Goal: Task Accomplishment & Management: Manage account settings

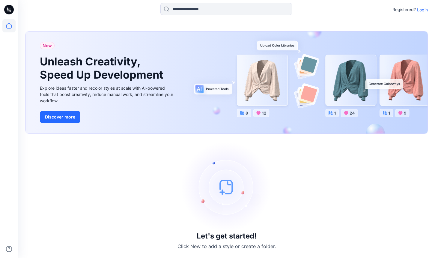
click at [419, 10] on p "Login" at bounding box center [422, 10] width 11 height 6
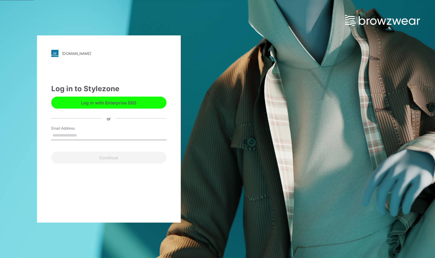
click at [85, 135] on input "Email Address" at bounding box center [108, 135] width 115 height 9
type input "**********"
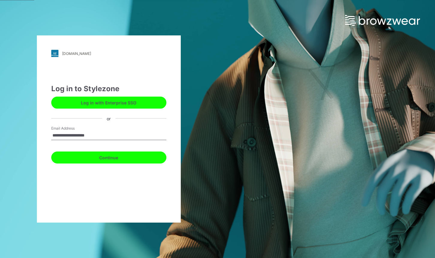
click at [113, 154] on button "Continue" at bounding box center [108, 158] width 115 height 12
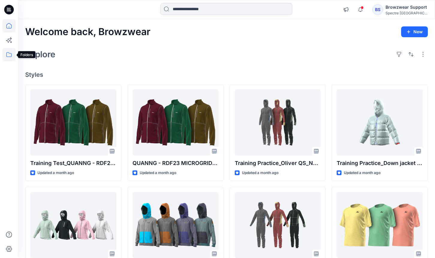
click at [12, 57] on icon at bounding box center [8, 54] width 13 height 13
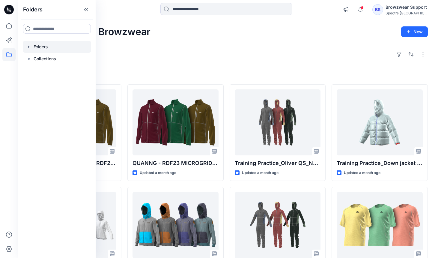
click at [47, 46] on div at bounding box center [57, 47] width 68 height 12
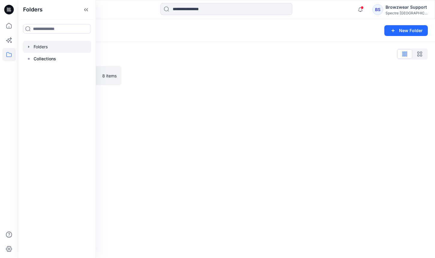
click at [212, 47] on div "Folders List Test 8 items" at bounding box center [226, 67] width 417 height 50
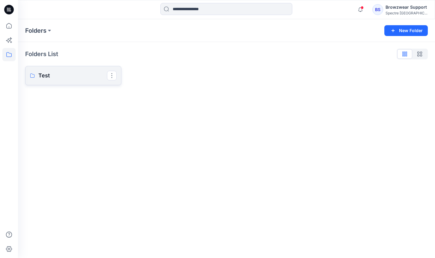
click at [85, 74] on p "Test" at bounding box center [72, 75] width 69 height 8
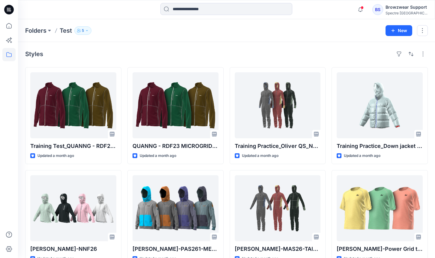
click at [89, 30] on icon "button" at bounding box center [87, 31] width 4 height 4
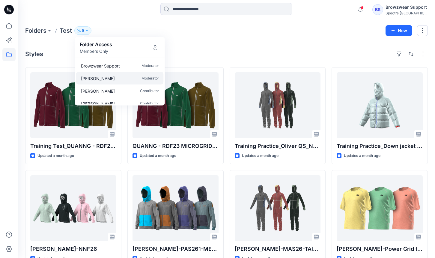
scroll to position [18, 0]
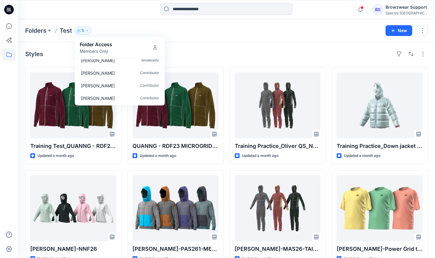
click at [217, 47] on div "Styles Training Test_QUANNG - RDF23 MICROGRID JACKET MEN Updated a month ago [P…" at bounding box center [226, 158] width 417 height 232
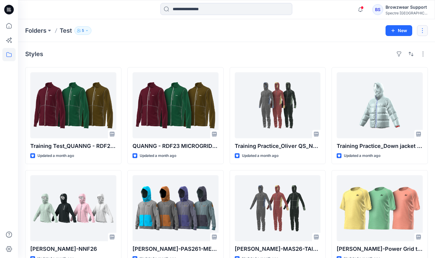
click at [420, 28] on button "button" at bounding box center [422, 30] width 11 height 11
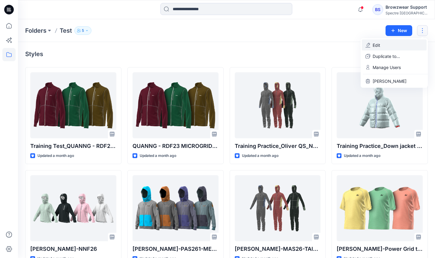
click at [402, 50] on button "Edit" at bounding box center [394, 45] width 65 height 11
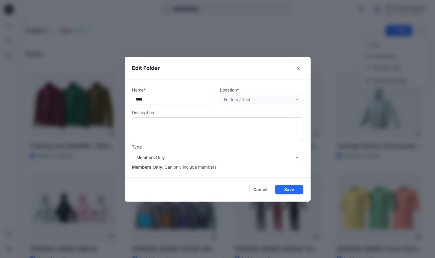
drag, startPoint x: 166, startPoint y: 101, endPoint x: 112, endPoint y: 101, distance: 54.0
click at [112, 101] on div "Edit Folder Name* **** Location* Folders / Test Description Type Members Only M…" at bounding box center [217, 129] width 435 height 258
type input "**********"
click at [268, 167] on div "Members Only : Can only include members." at bounding box center [218, 167] width 172 height 6
click at [276, 159] on div "Members Only" at bounding box center [214, 157] width 155 height 6
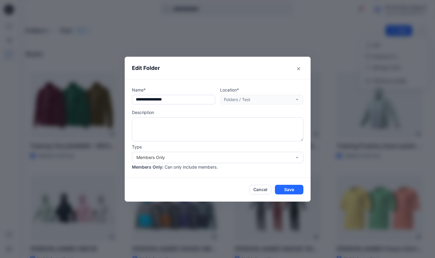
click at [271, 149] on p "Type" at bounding box center [218, 147] width 172 height 6
click at [285, 185] on button "Save" at bounding box center [289, 190] width 29 height 10
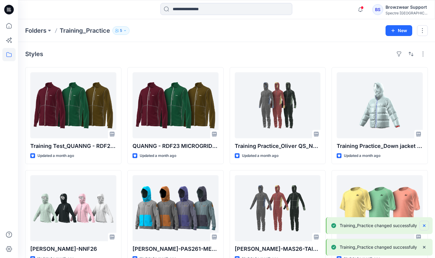
click at [425, 223] on icon "Notifications-bottom-right" at bounding box center [424, 225] width 5 height 5
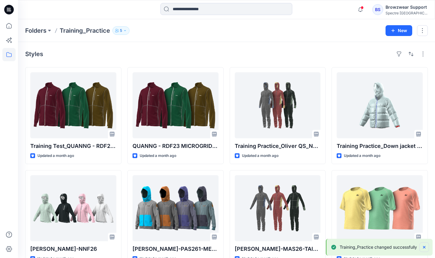
click at [424, 242] on button "Notifications-bottom-right" at bounding box center [425, 247] width 10 height 10
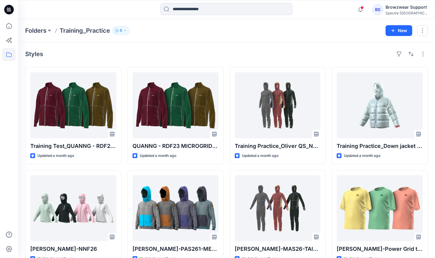
click at [430, 207] on div "Styles Training Test_QUANNG - RDF23 MICROGRID JACKET MEN Updated a month ago [P…" at bounding box center [226, 158] width 417 height 232
